Goal: Task Accomplishment & Management: Manage account settings

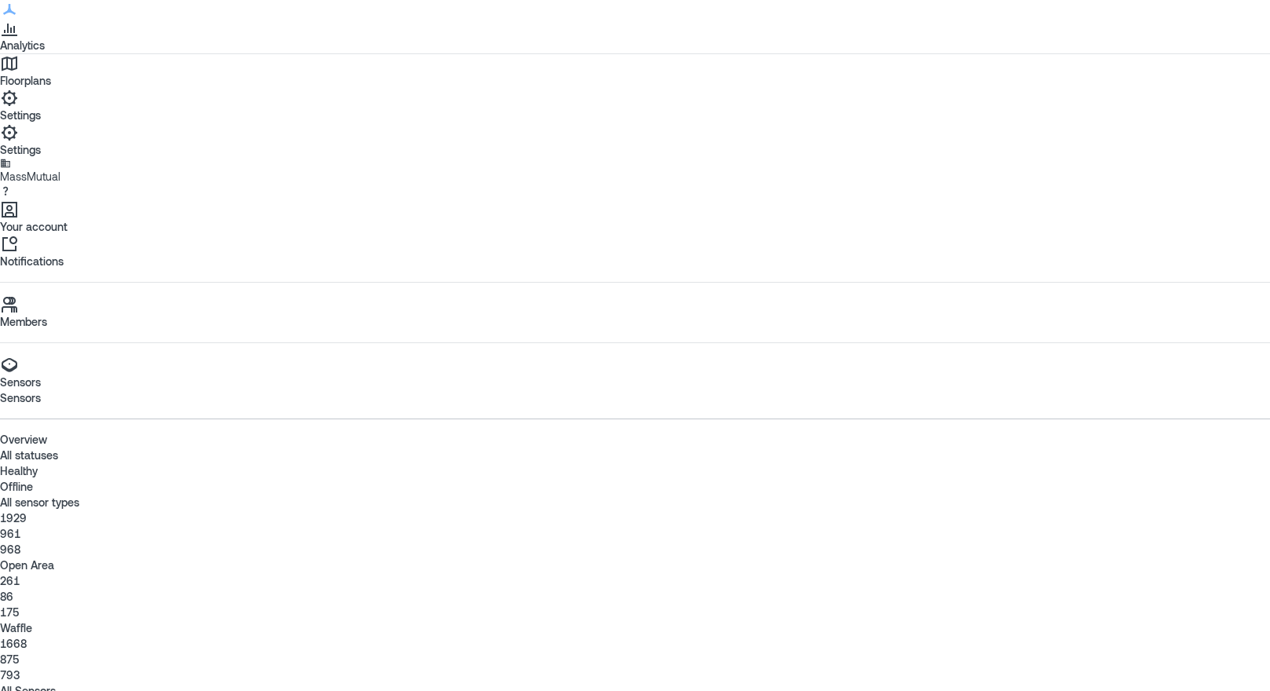
click at [794, 652] on p "875" at bounding box center [635, 660] width 1270 height 16
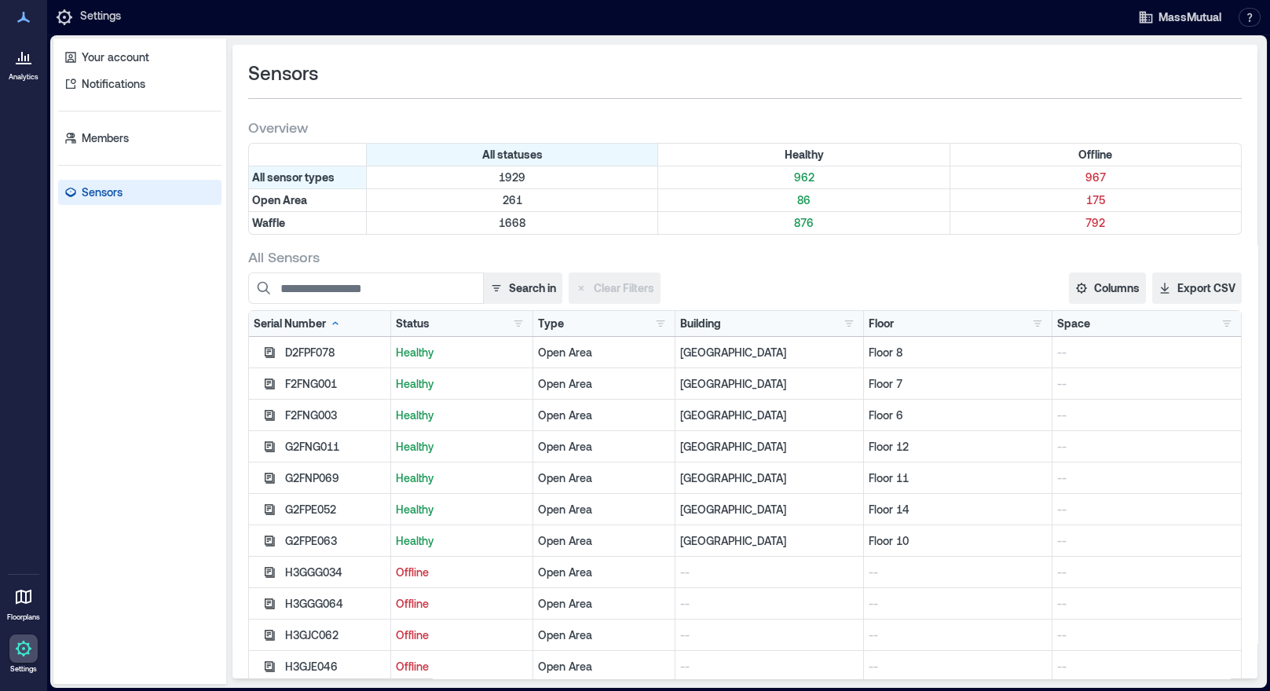
click at [791, 223] on p "876" at bounding box center [803, 223] width 284 height 16
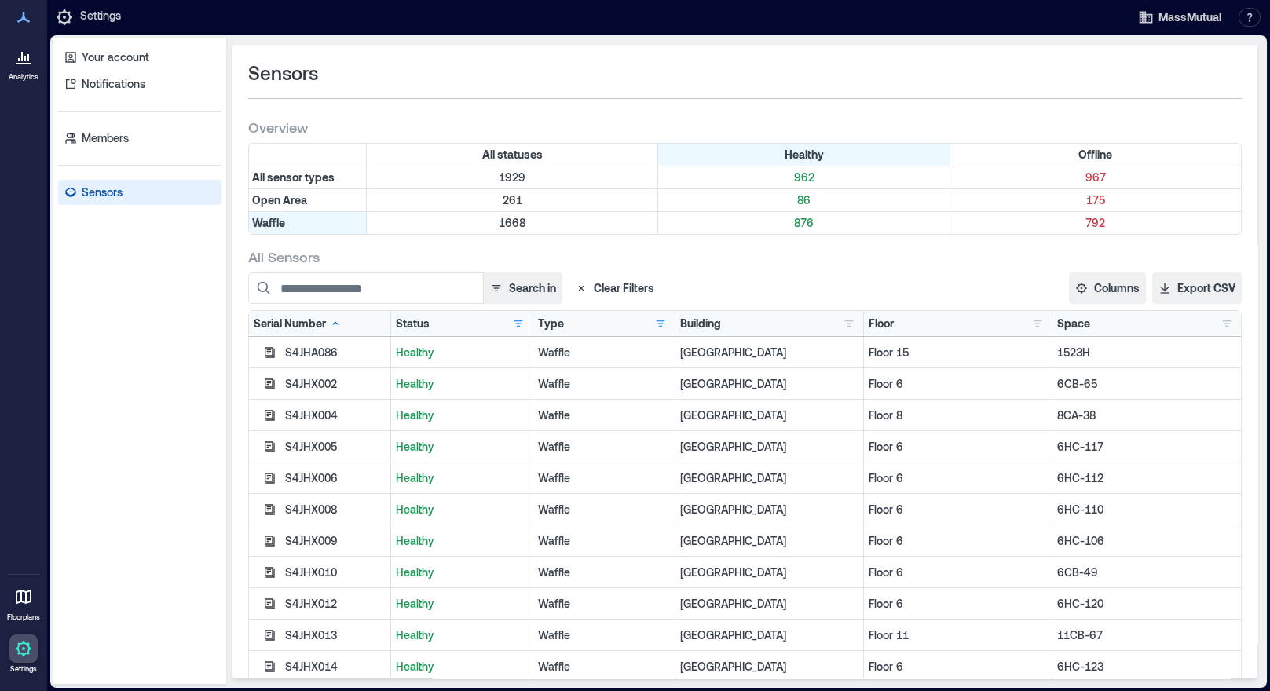
click at [869, 326] on div "Floor" at bounding box center [881, 324] width 25 height 16
